Goal: Obtain resource: Obtain resource

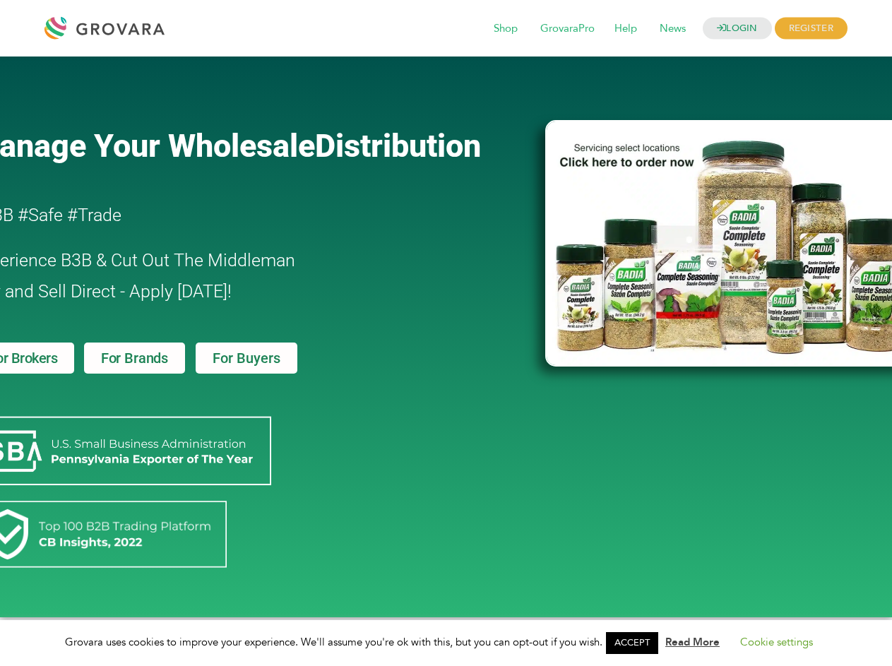
click at [636, 642] on link "ACCEPT" at bounding box center [632, 643] width 52 height 22
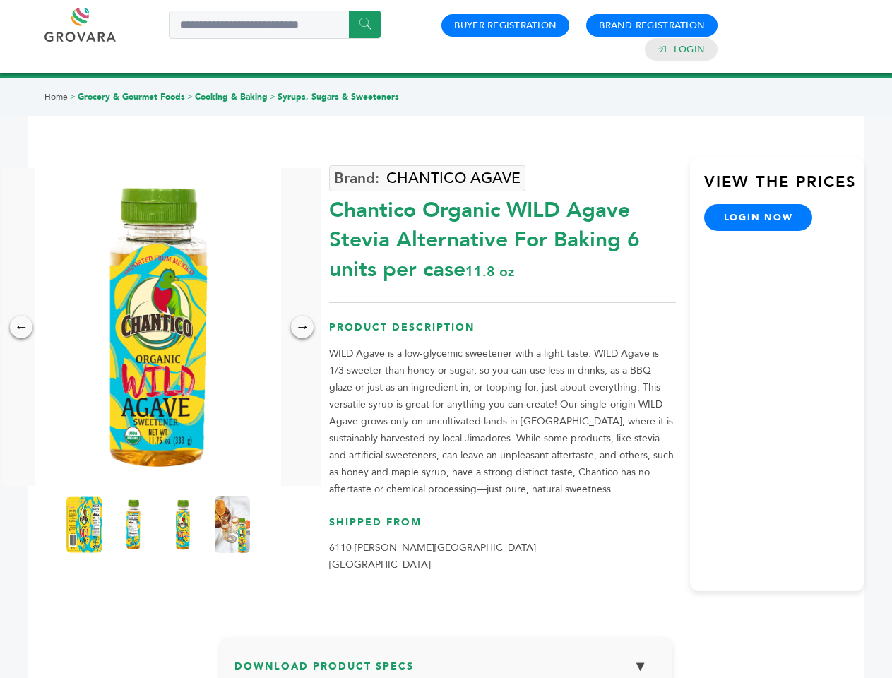
click at [158, 327] on img at bounding box center [158, 327] width 246 height 318
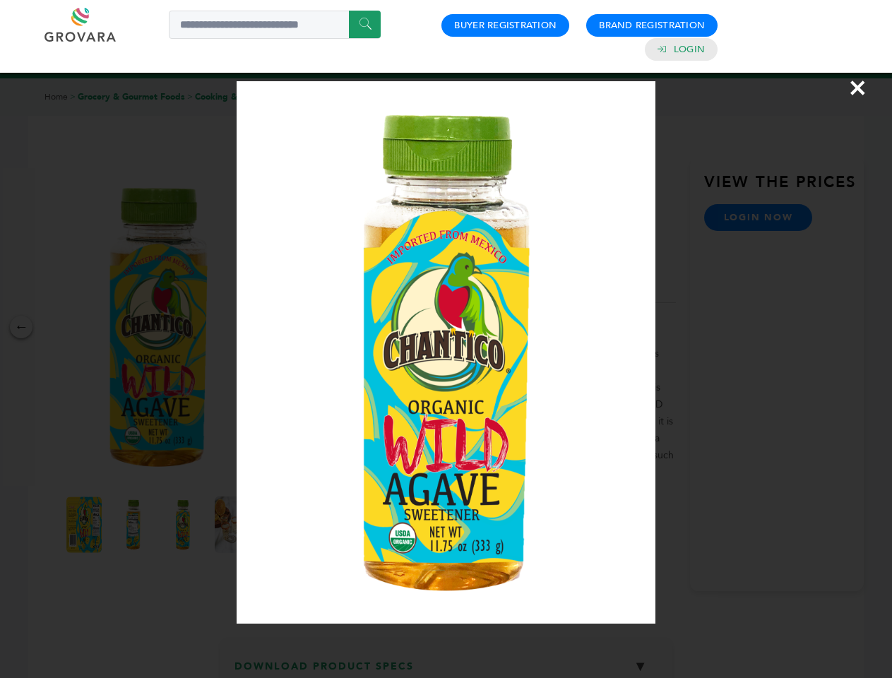
click at [21, 327] on div "×" at bounding box center [446, 339] width 892 height 678
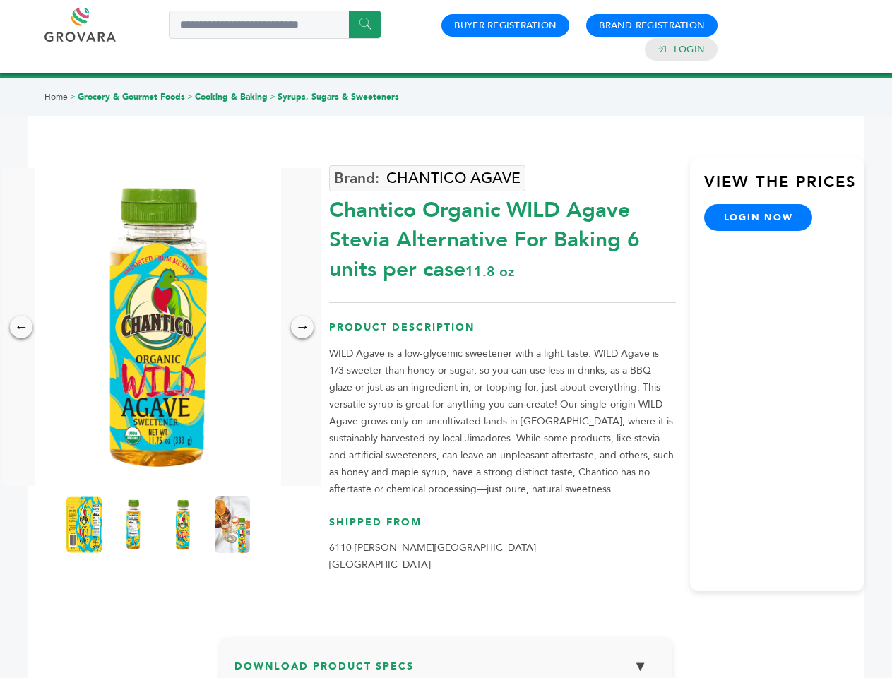
click at [302, 327] on div "→" at bounding box center [302, 327] width 23 height 23
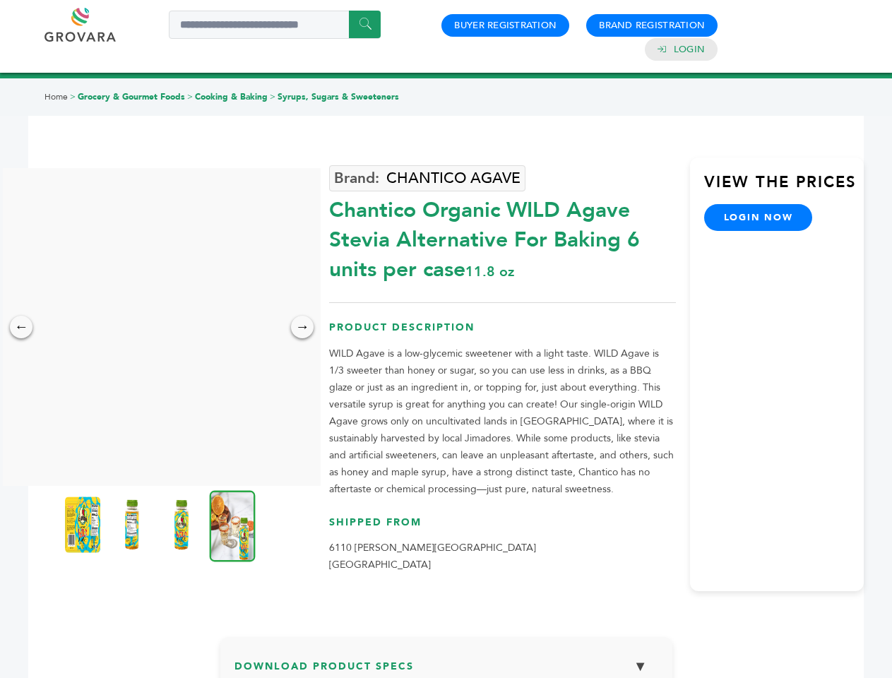
click at [84, 525] on img at bounding box center [82, 524] width 35 height 56
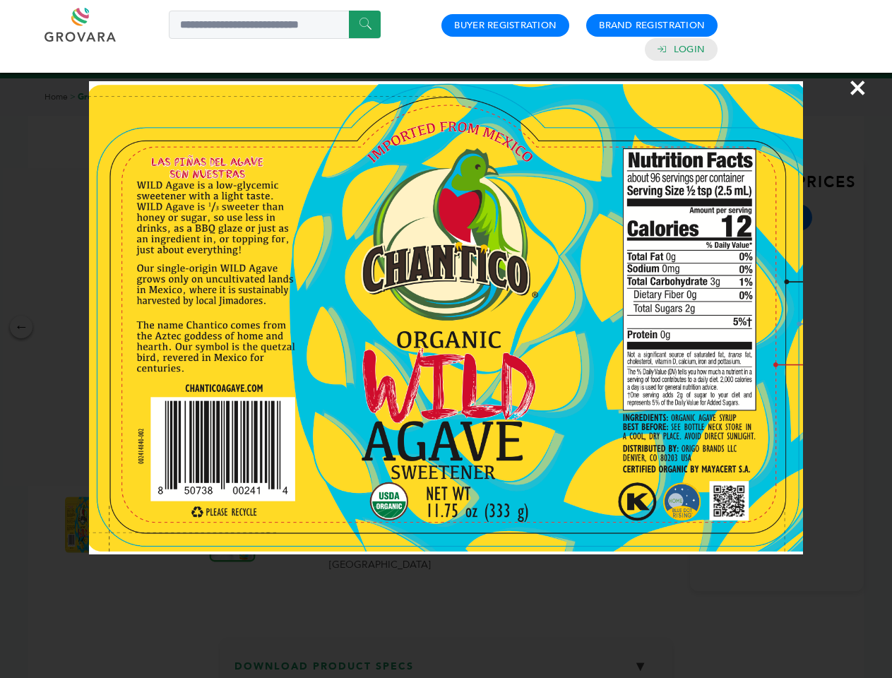
click at [133, 525] on div "×" at bounding box center [446, 339] width 892 height 678
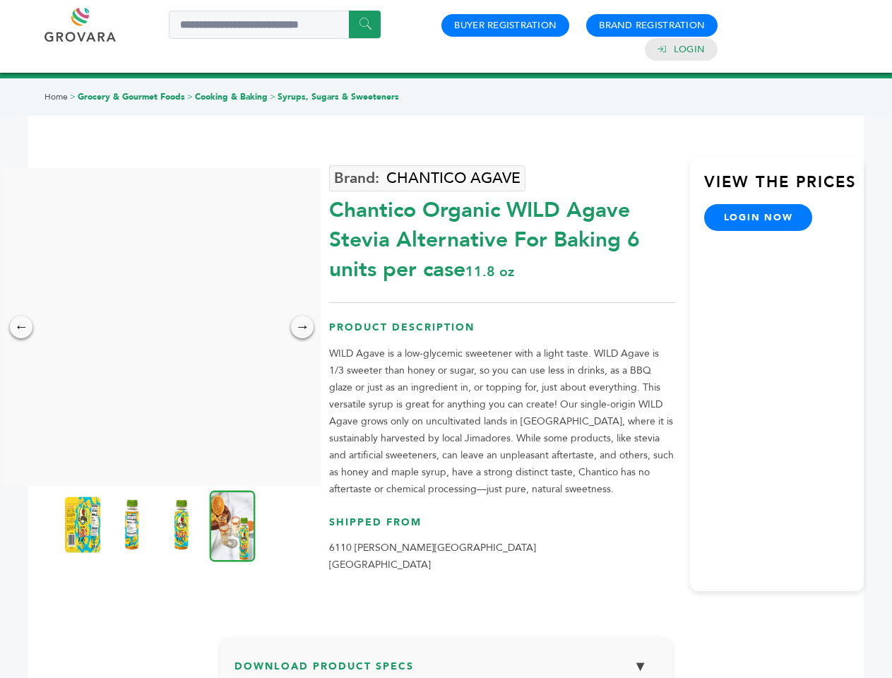
click at [183, 525] on img at bounding box center [181, 524] width 35 height 56
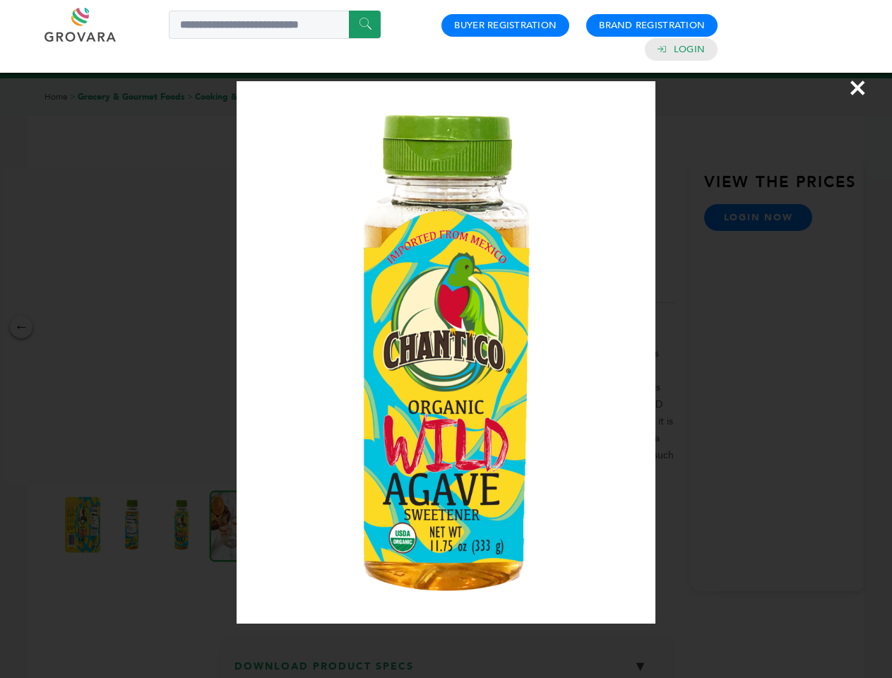
click at [232, 525] on div "×" at bounding box center [446, 339] width 892 height 678
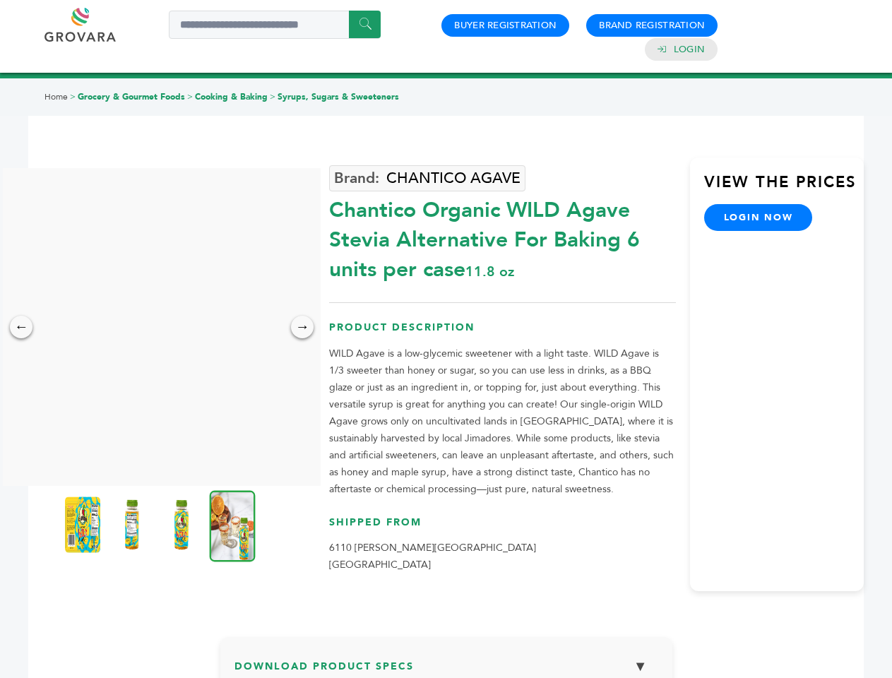
click at [446, 664] on h3 "Download Product Specs ▼" at bounding box center [446, 671] width 424 height 41
